Goal: Go to known website: Access a specific website the user already knows

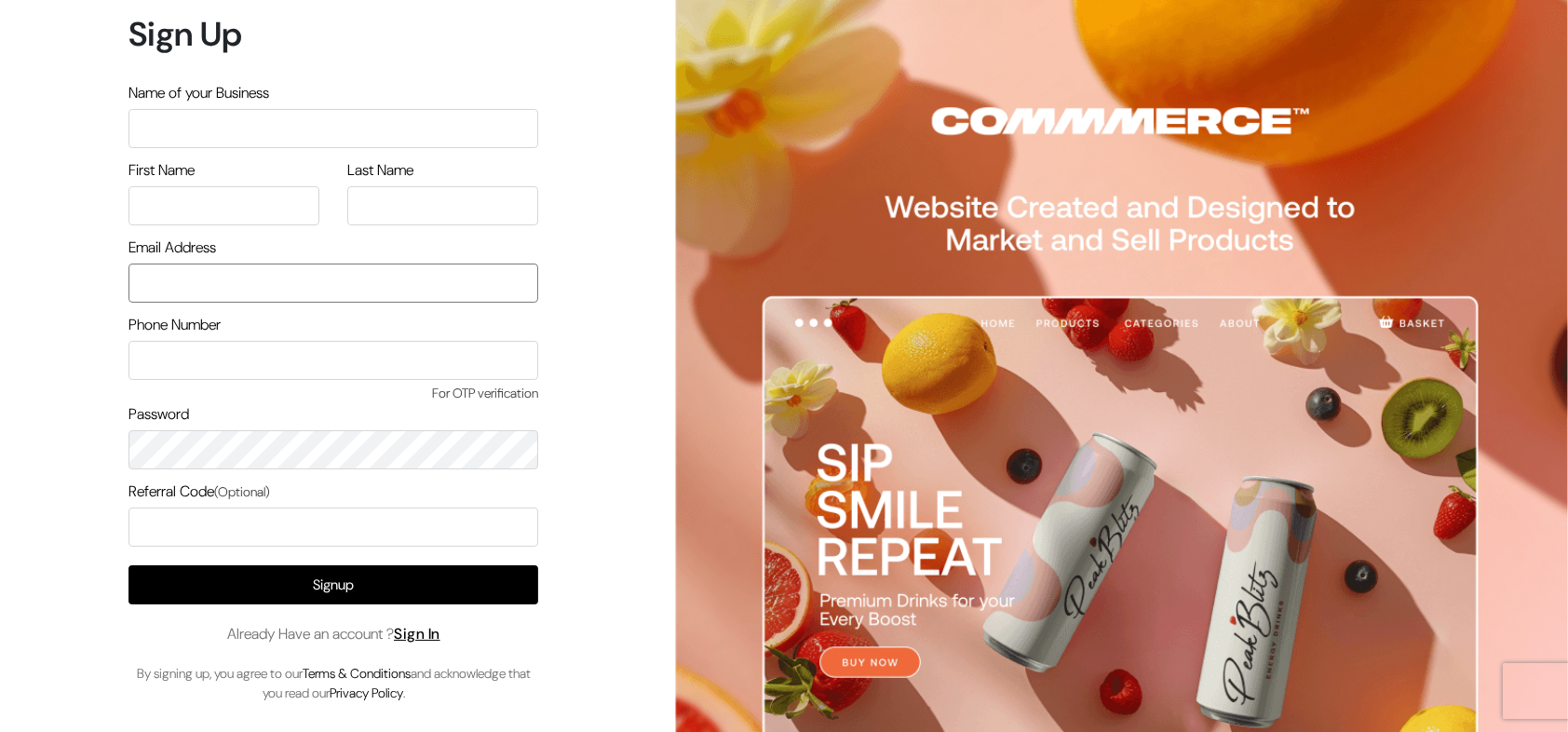
type input "demo@outdocart.in"
click at [440, 623] on span "Already Have an account ? Sign In" at bounding box center [333, 634] width 213 height 23
click at [434, 635] on link "Sign In" at bounding box center [416, 634] width 46 height 20
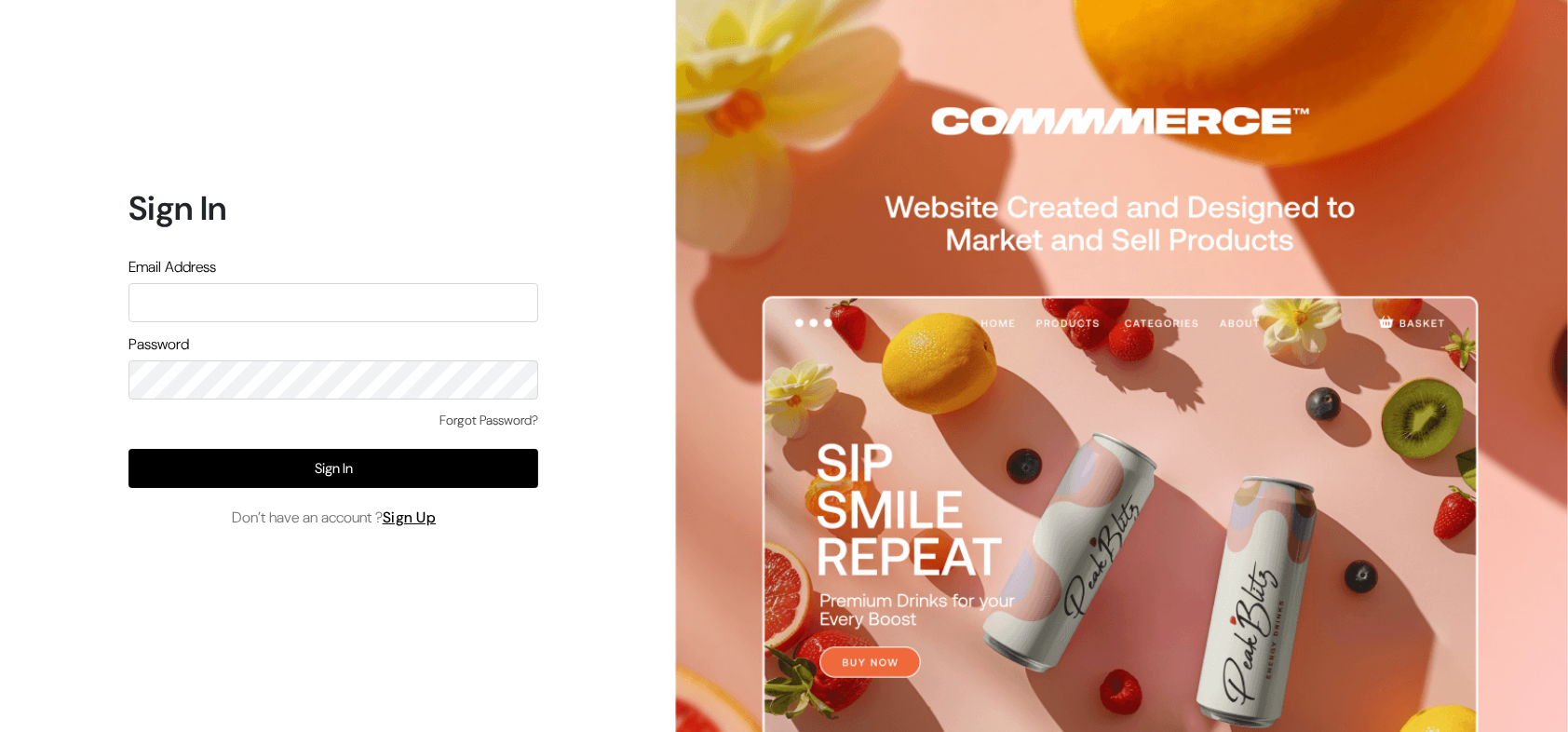
type input "demo@outdocart.in"
click at [422, 316] on input "demo@outdocart.in" at bounding box center [332, 303] width 409 height 39
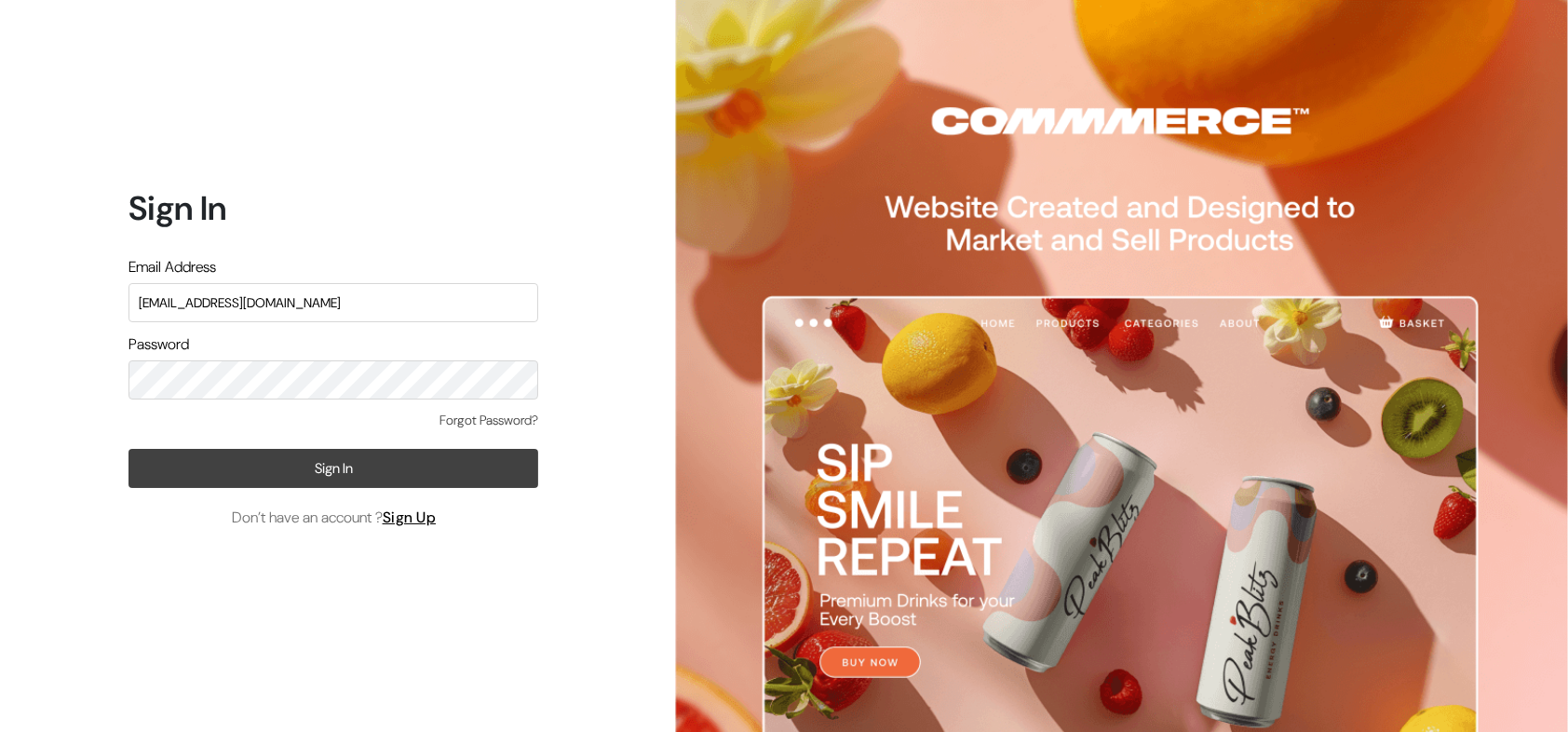
click at [406, 479] on button "Sign In" at bounding box center [332, 469] width 409 height 39
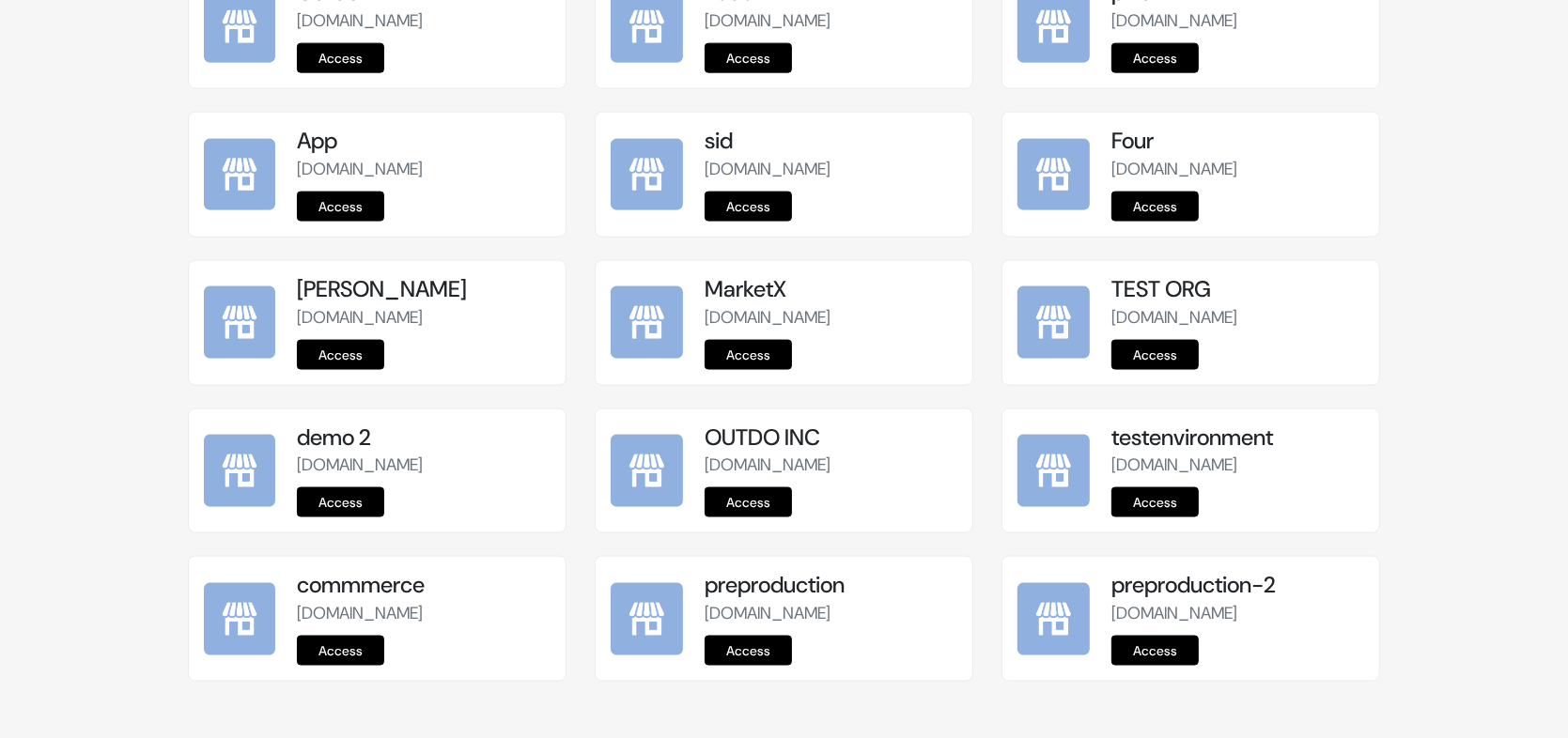
scroll to position [2331, 0]
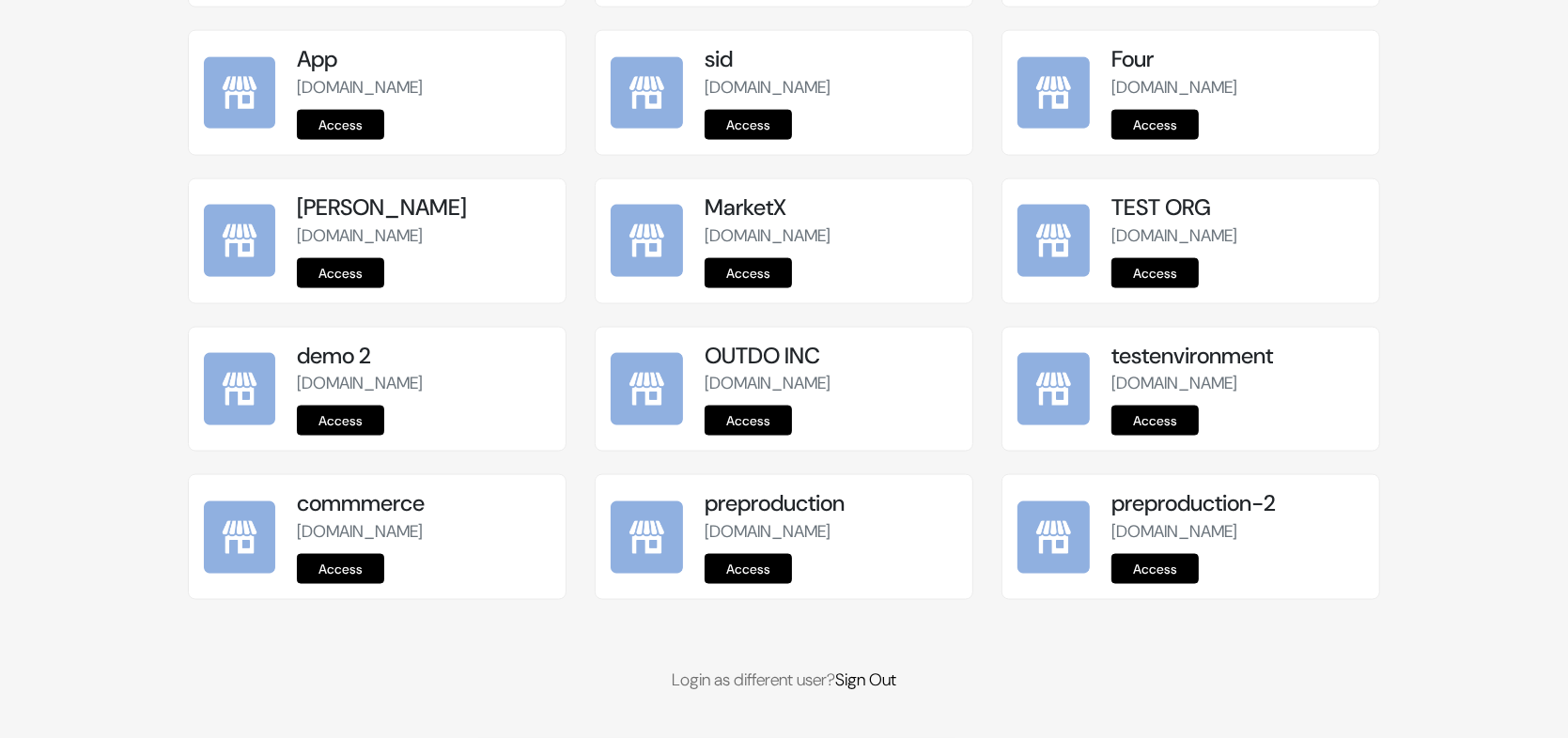
click at [774, 572] on link "Access" at bounding box center [748, 569] width 88 height 30
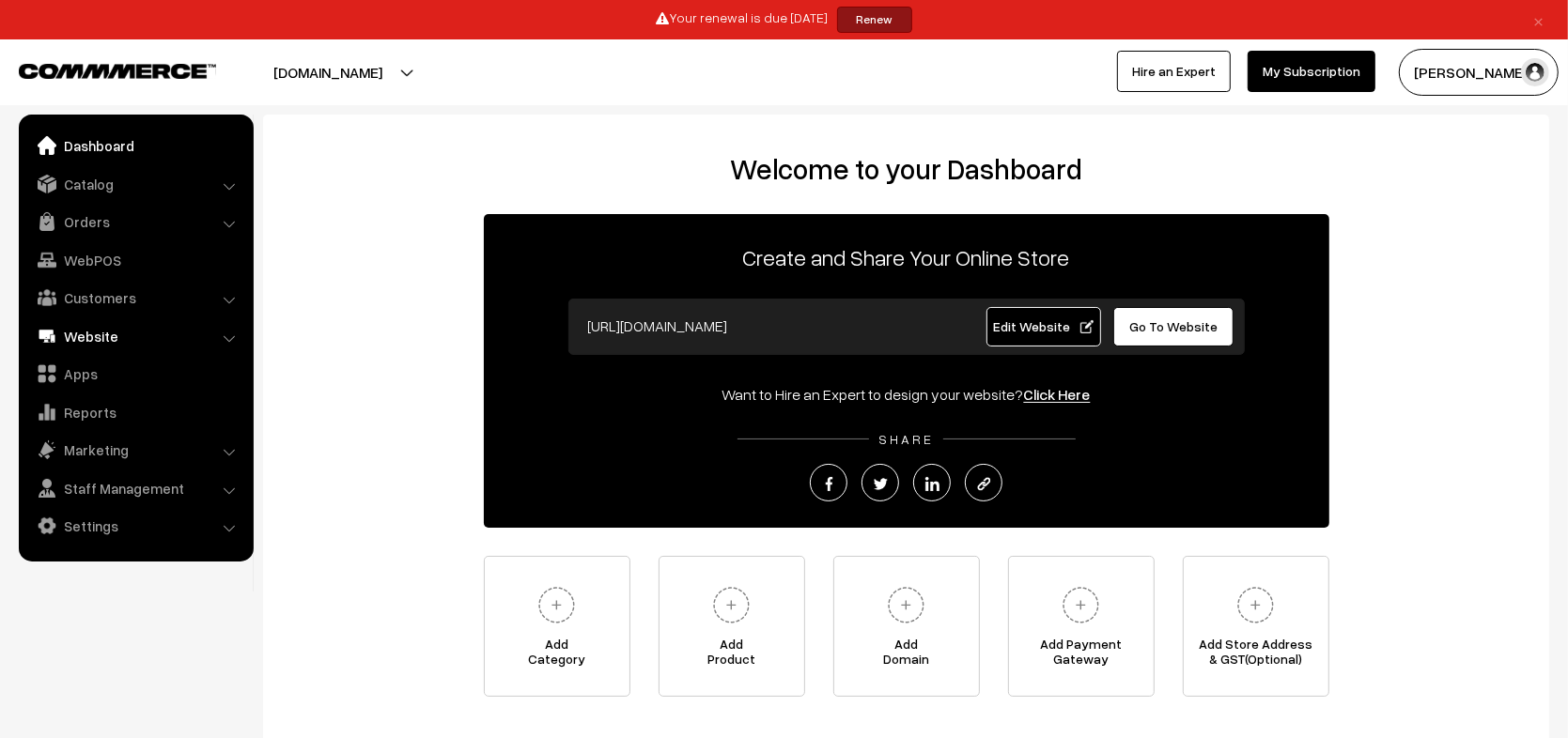
click at [112, 331] on link "Website" at bounding box center [135, 336] width 224 height 34
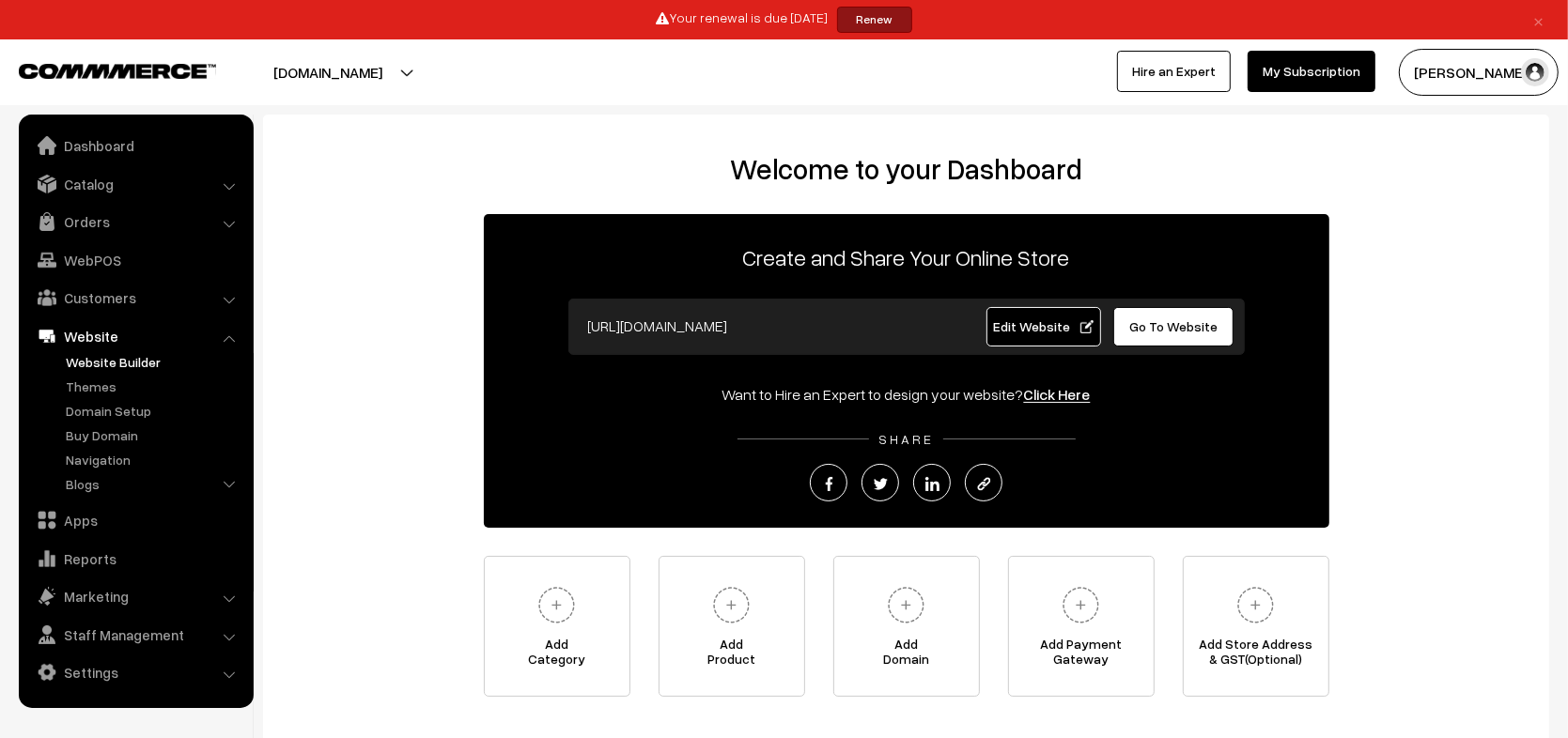
click at [114, 359] on link "Website Builder" at bounding box center [153, 362] width 186 height 20
